Goal: Information Seeking & Learning: Learn about a topic

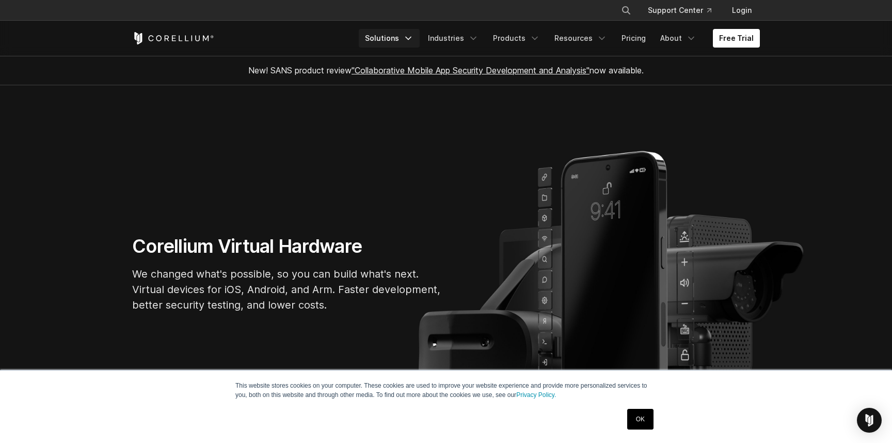
click at [418, 44] on link "Solutions" at bounding box center [389, 38] width 61 height 19
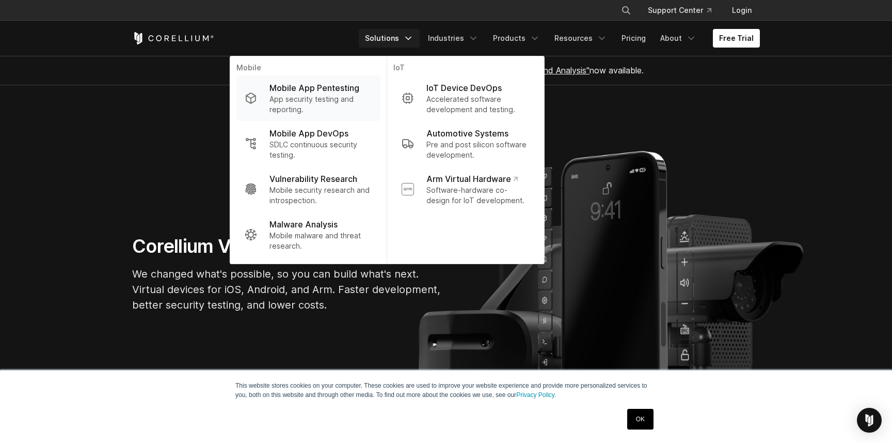
click at [363, 97] on p "App security testing and reporting." at bounding box center [321, 104] width 103 height 21
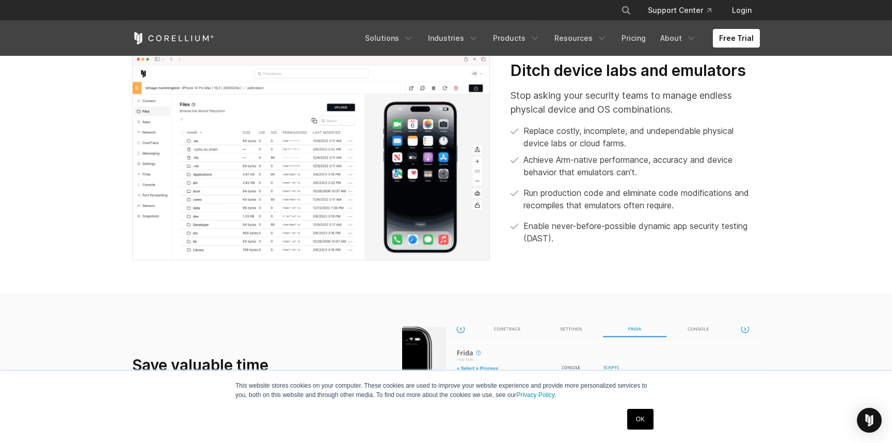
scroll to position [482, 0]
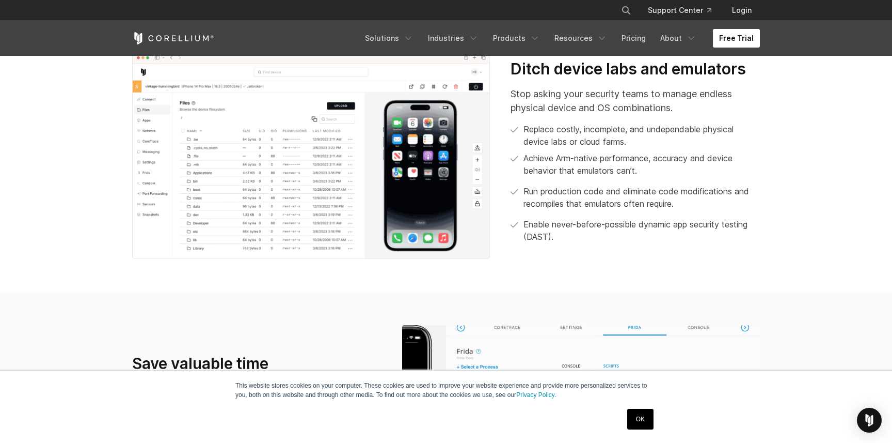
click at [744, 30] on link "Free Trial" at bounding box center [736, 38] width 47 height 19
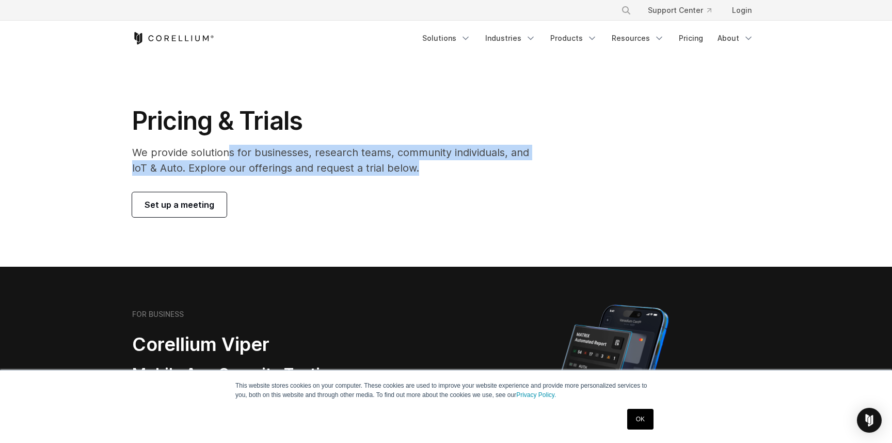
drag, startPoint x: 230, startPoint y: 153, endPoint x: 450, endPoint y: 163, distance: 220.7
click at [450, 163] on p "We provide solutions for businesses, research teams, community individuals, and…" at bounding box center [338, 160] width 412 height 31
click at [452, 172] on p "We provide solutions for businesses, research teams, community individuals, and…" at bounding box center [338, 160] width 412 height 31
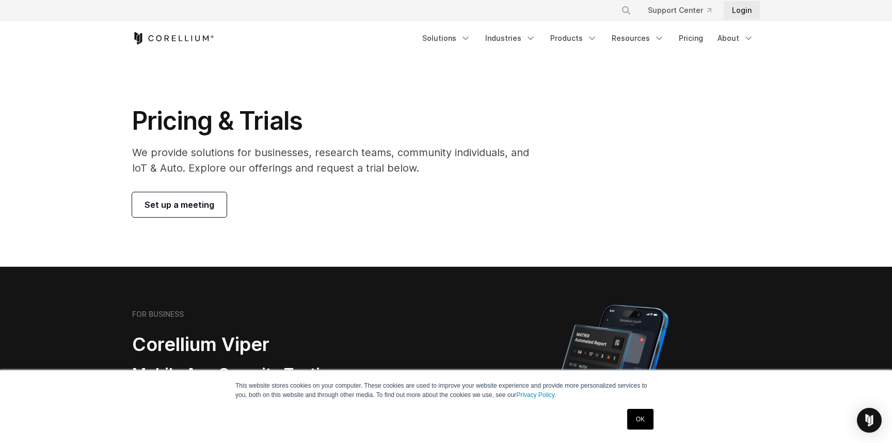
click at [740, 10] on link "Login" at bounding box center [742, 10] width 36 height 19
click at [457, 38] on link "Solutions" at bounding box center [446, 38] width 61 height 19
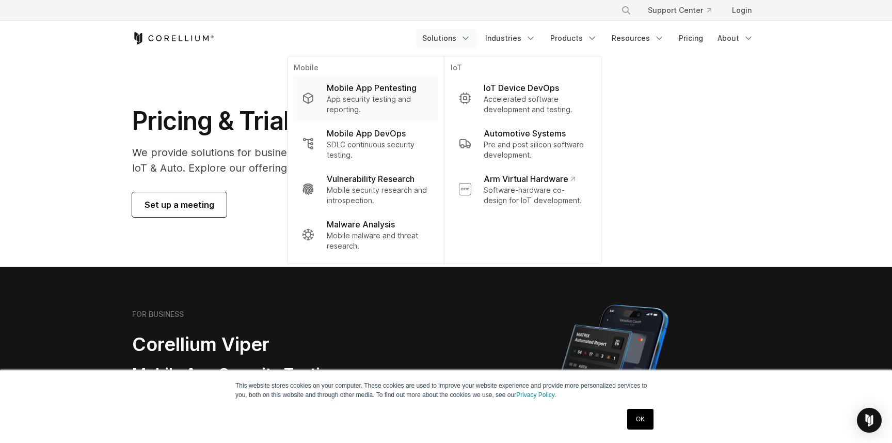
click at [371, 99] on p "App security testing and reporting." at bounding box center [378, 104] width 103 height 21
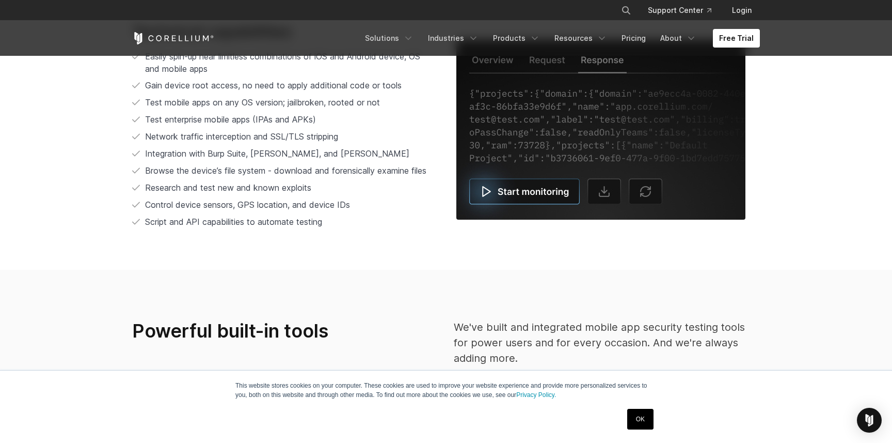
scroll to position [2107, 0]
